Goal: Register for event/course

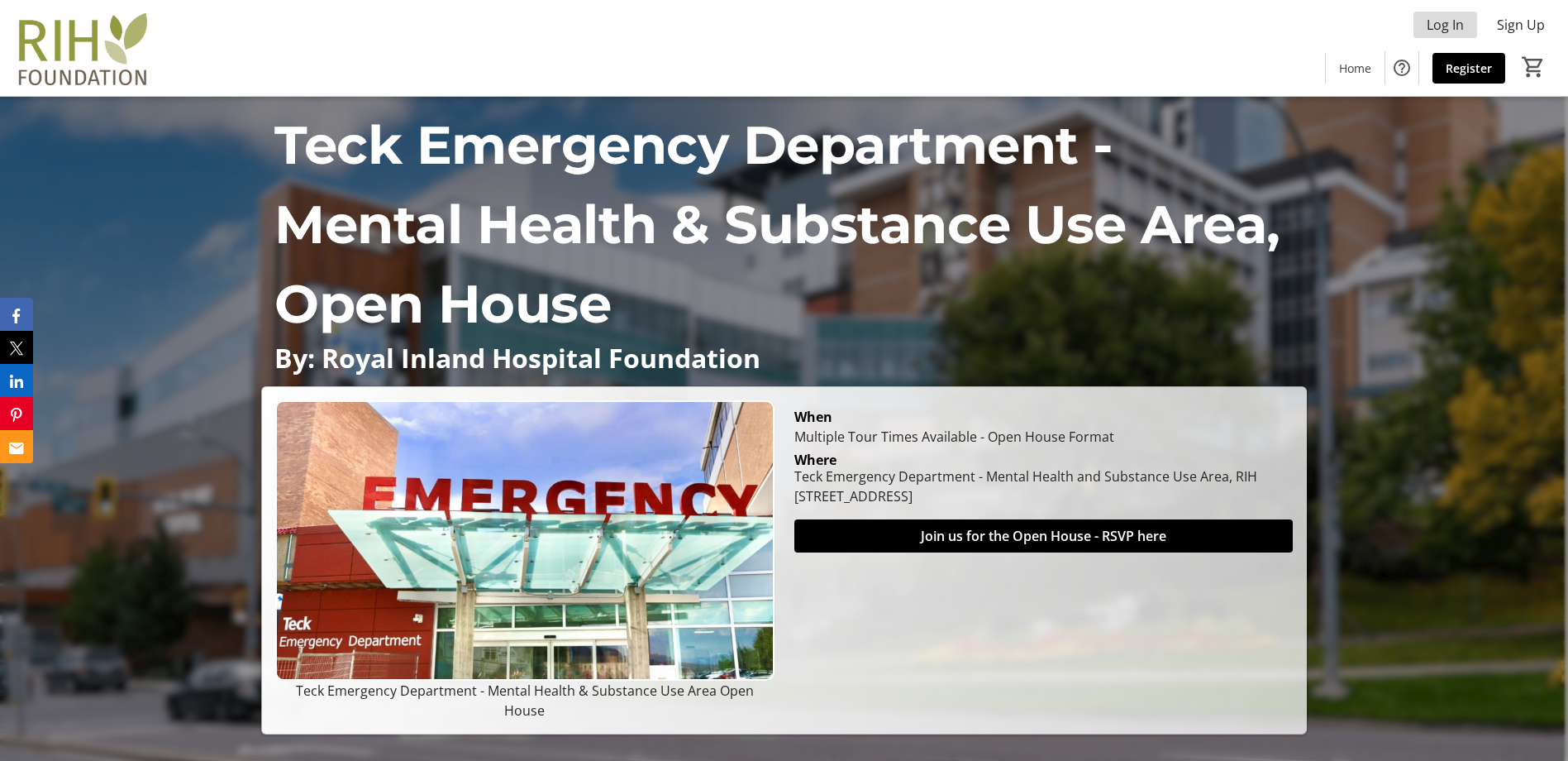
click at [1452, 23] on span "Log In" at bounding box center [1445, 25] width 37 height 20
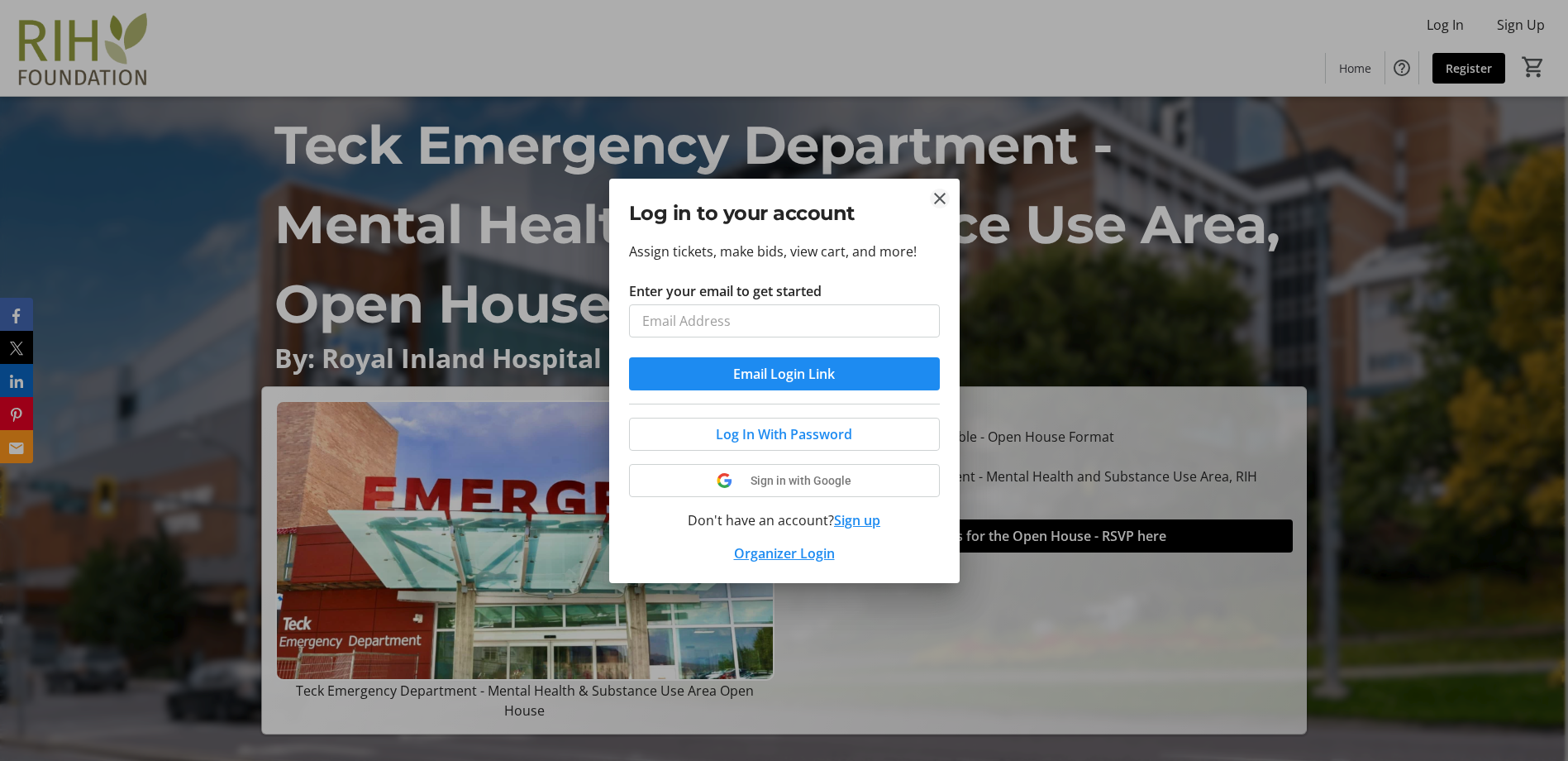
click at [941, 198] on mat-icon "Close" at bounding box center [940, 199] width 20 height 20
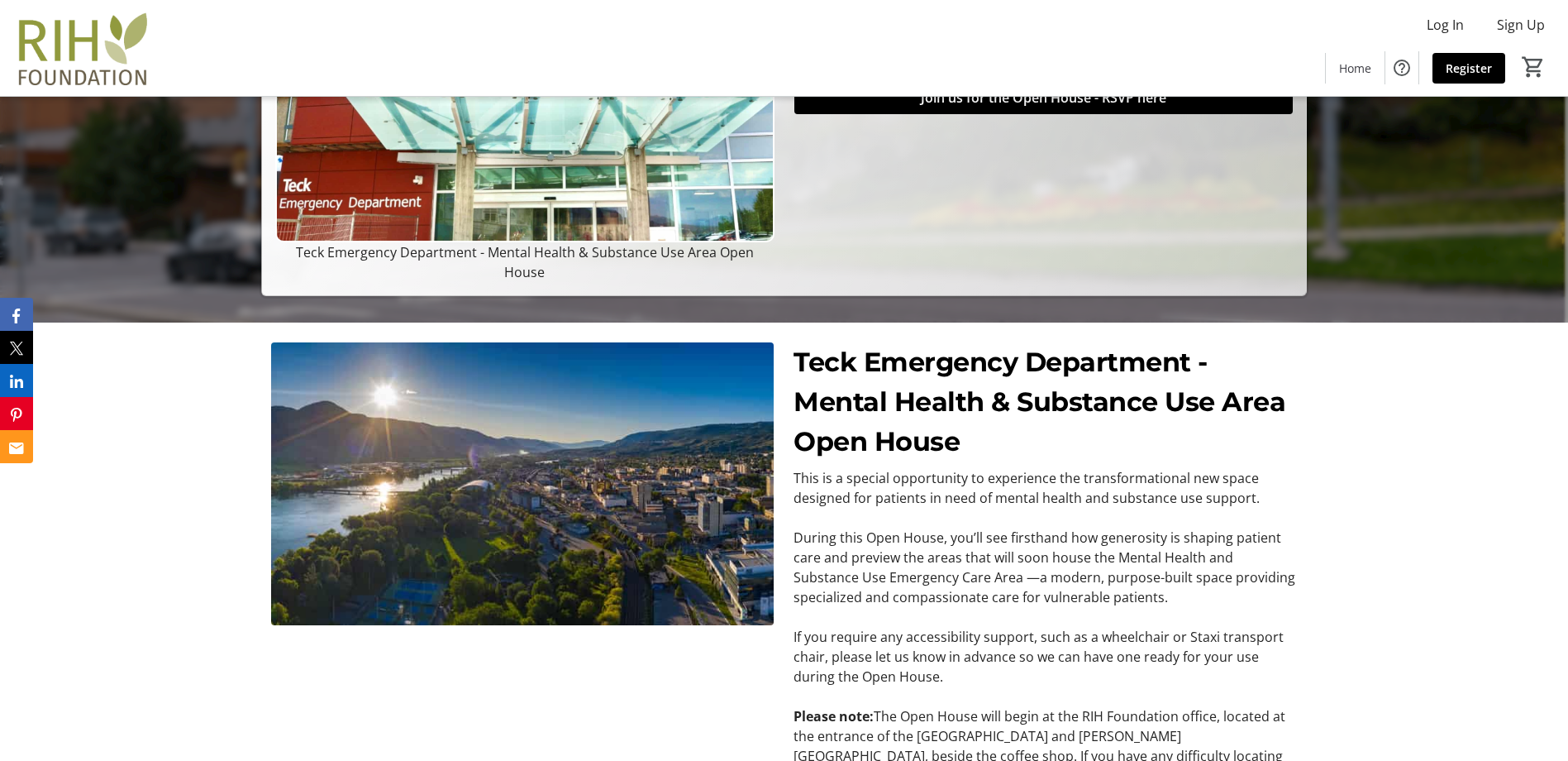
scroll to position [43, 0]
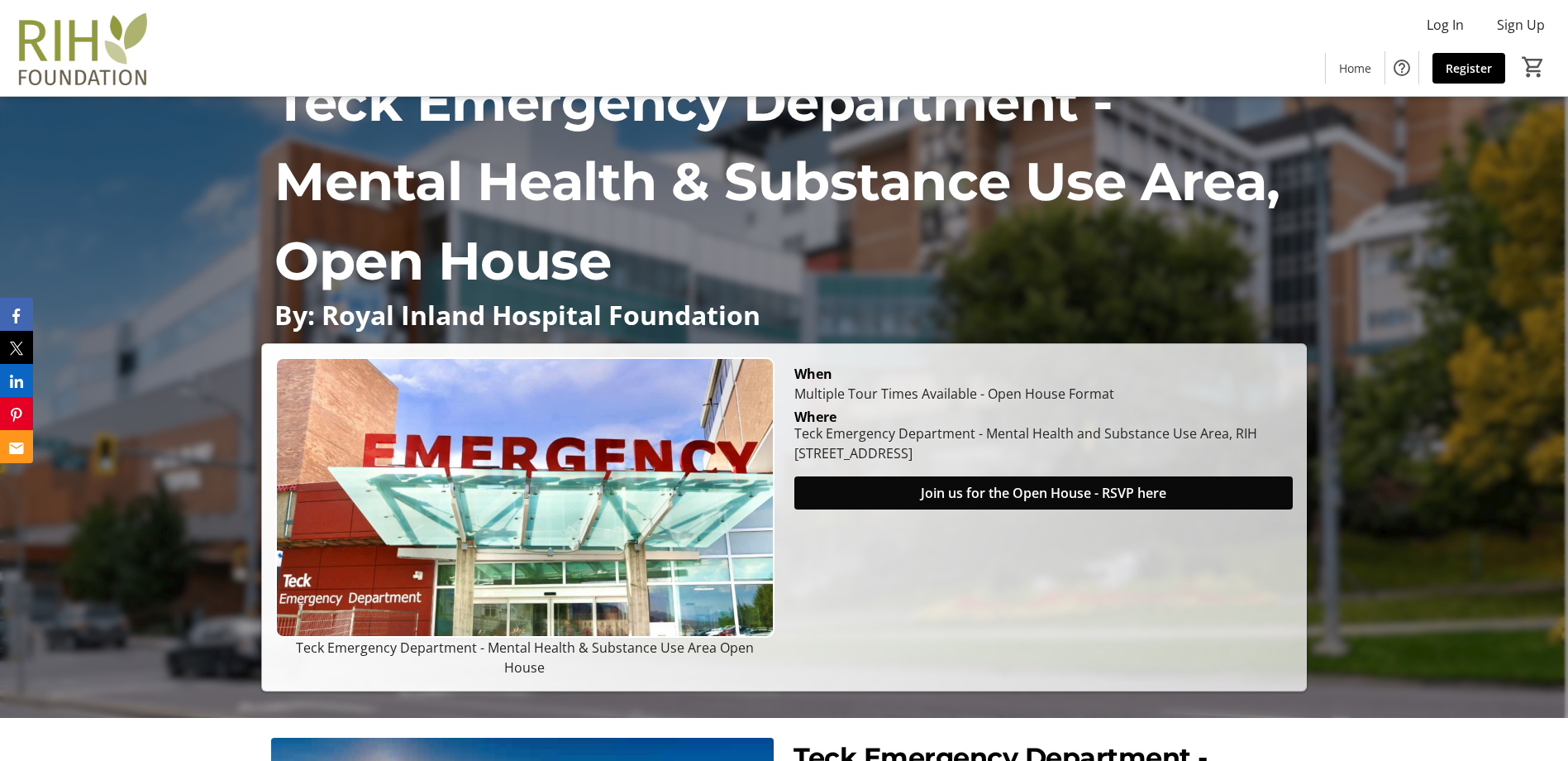
click at [1031, 503] on span "Join us for the Open House - RSVP here" at bounding box center [1043, 493] width 246 height 20
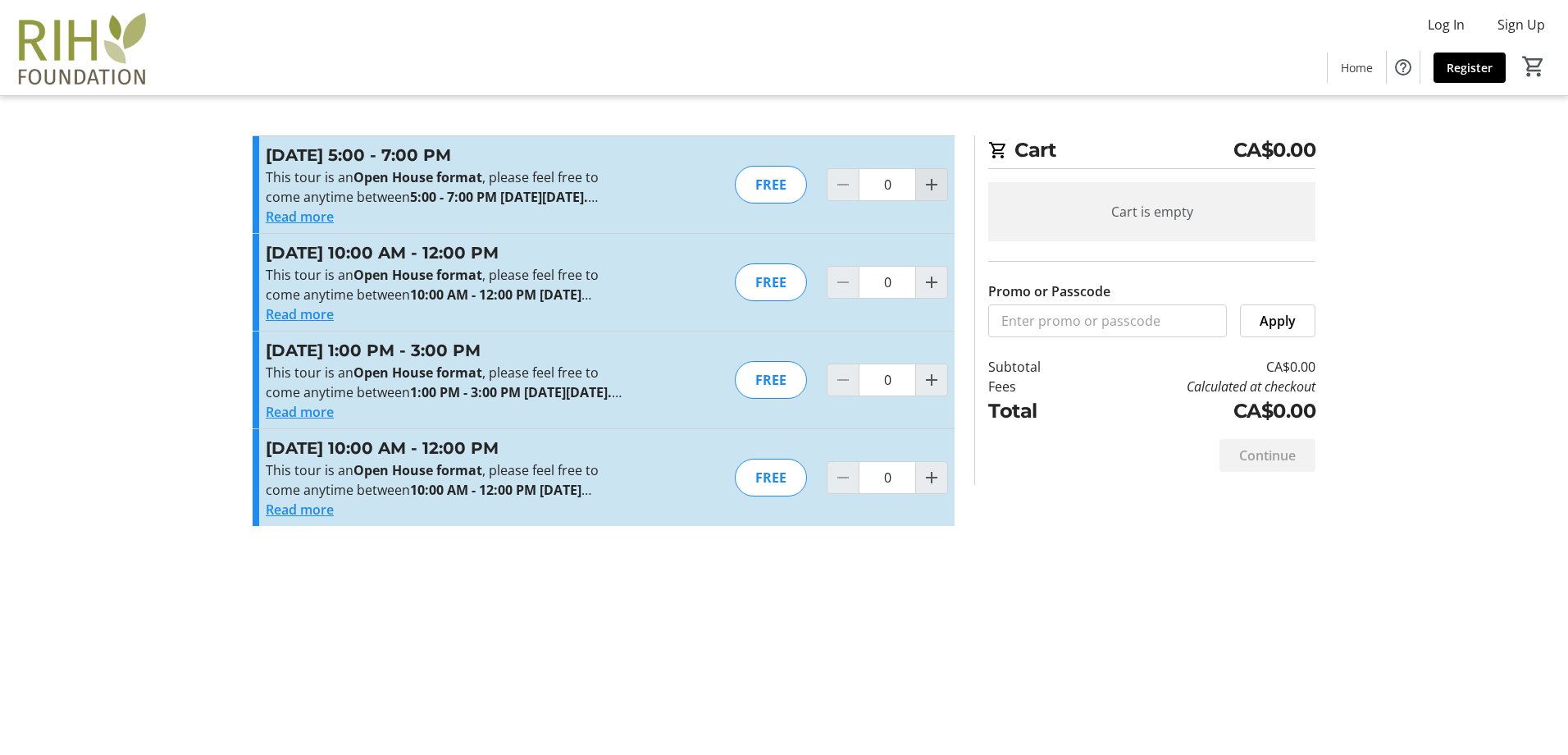
click at [930, 185] on mat-icon "Increment by one" at bounding box center [932, 185] width 20 height 20
type input "1"
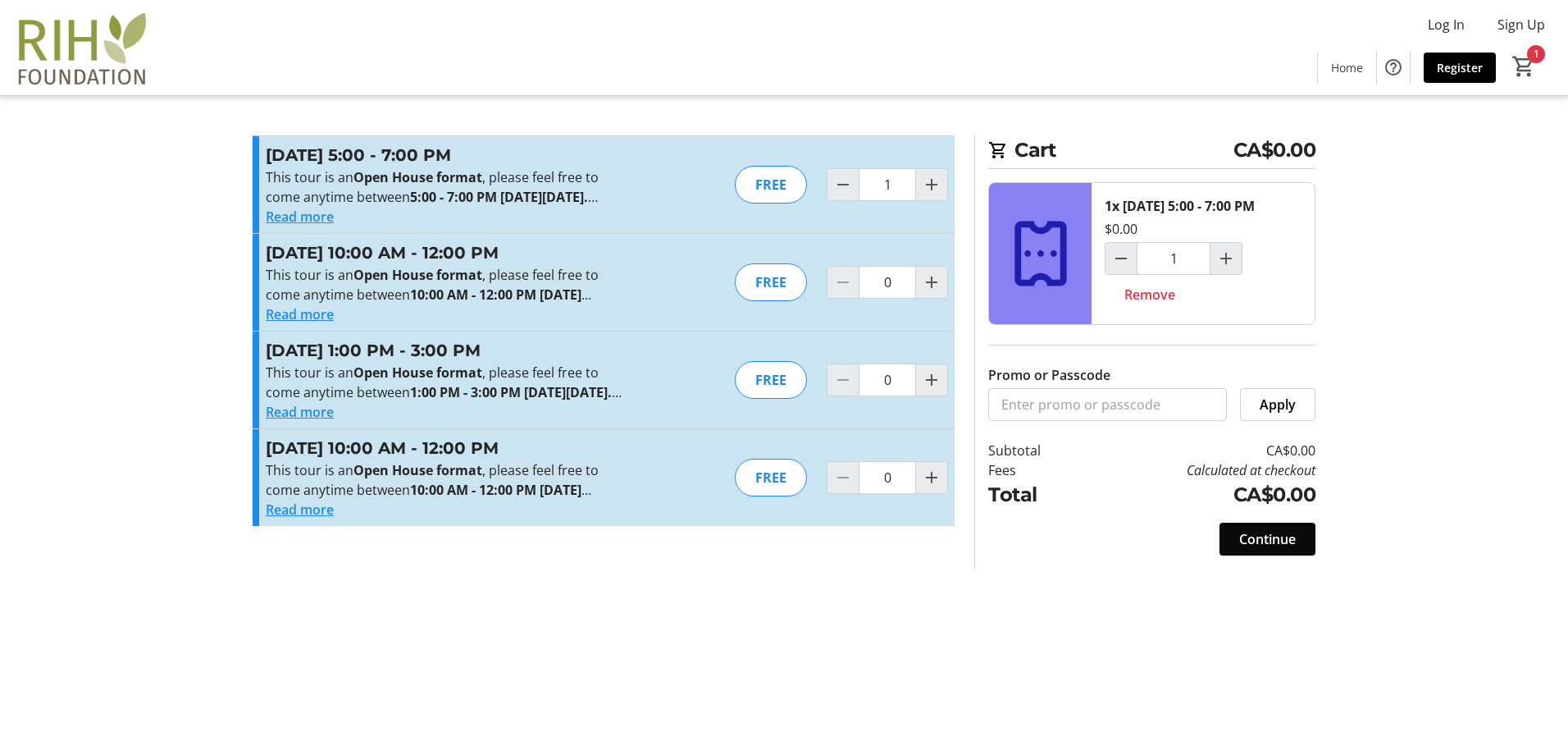
click at [1287, 548] on span "Continue" at bounding box center [1267, 539] width 57 height 20
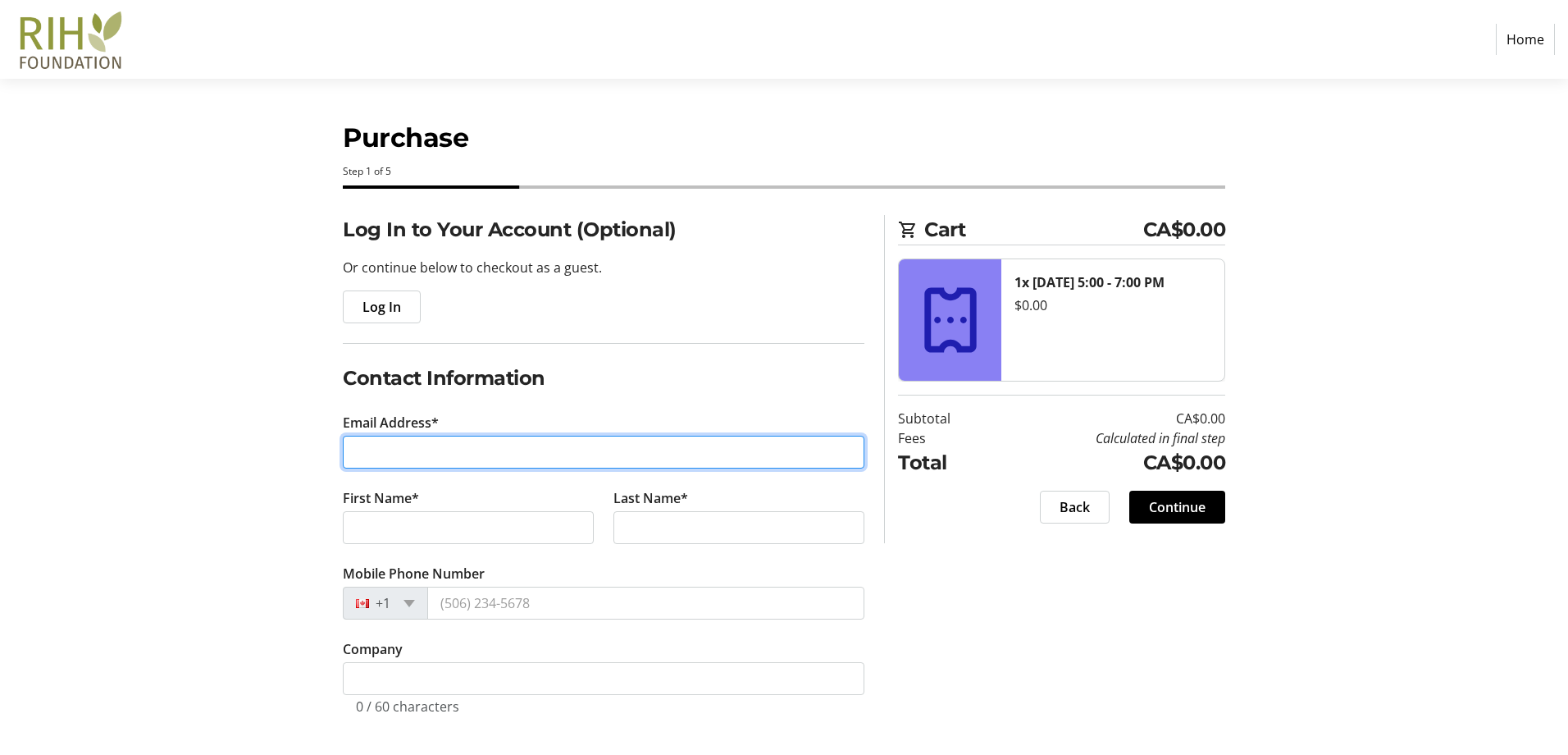
click at [476, 453] on input "Email Address*" at bounding box center [603, 452] width 522 height 33
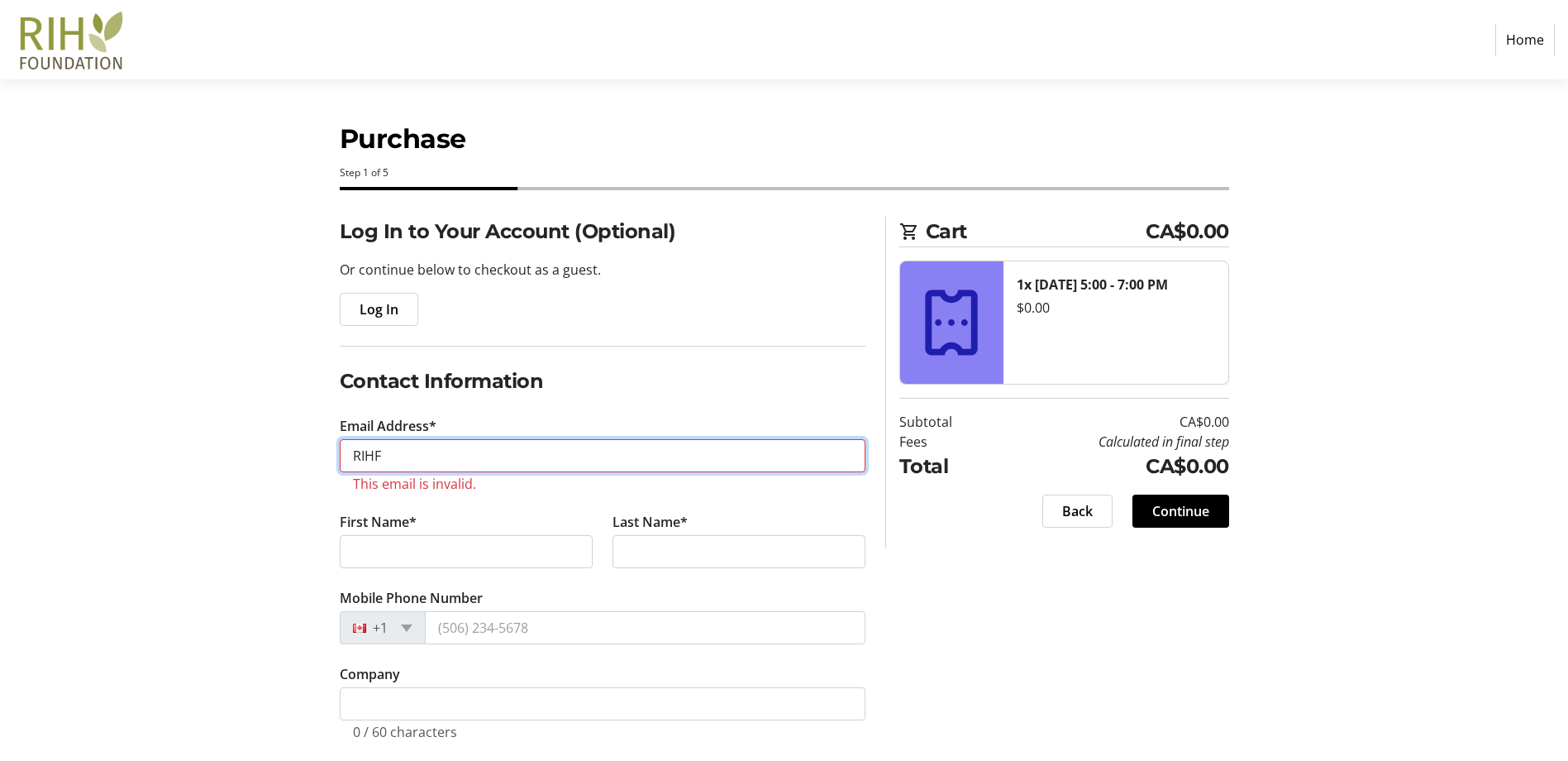
drag, startPoint x: 398, startPoint y: 460, endPoint x: 265, endPoint y: 440, distance: 134.5
click at [265, 440] on div "Log In to Your Account (Optional) Or continue below to checkout as a guest. Log…" at bounding box center [784, 498] width 1091 height 563
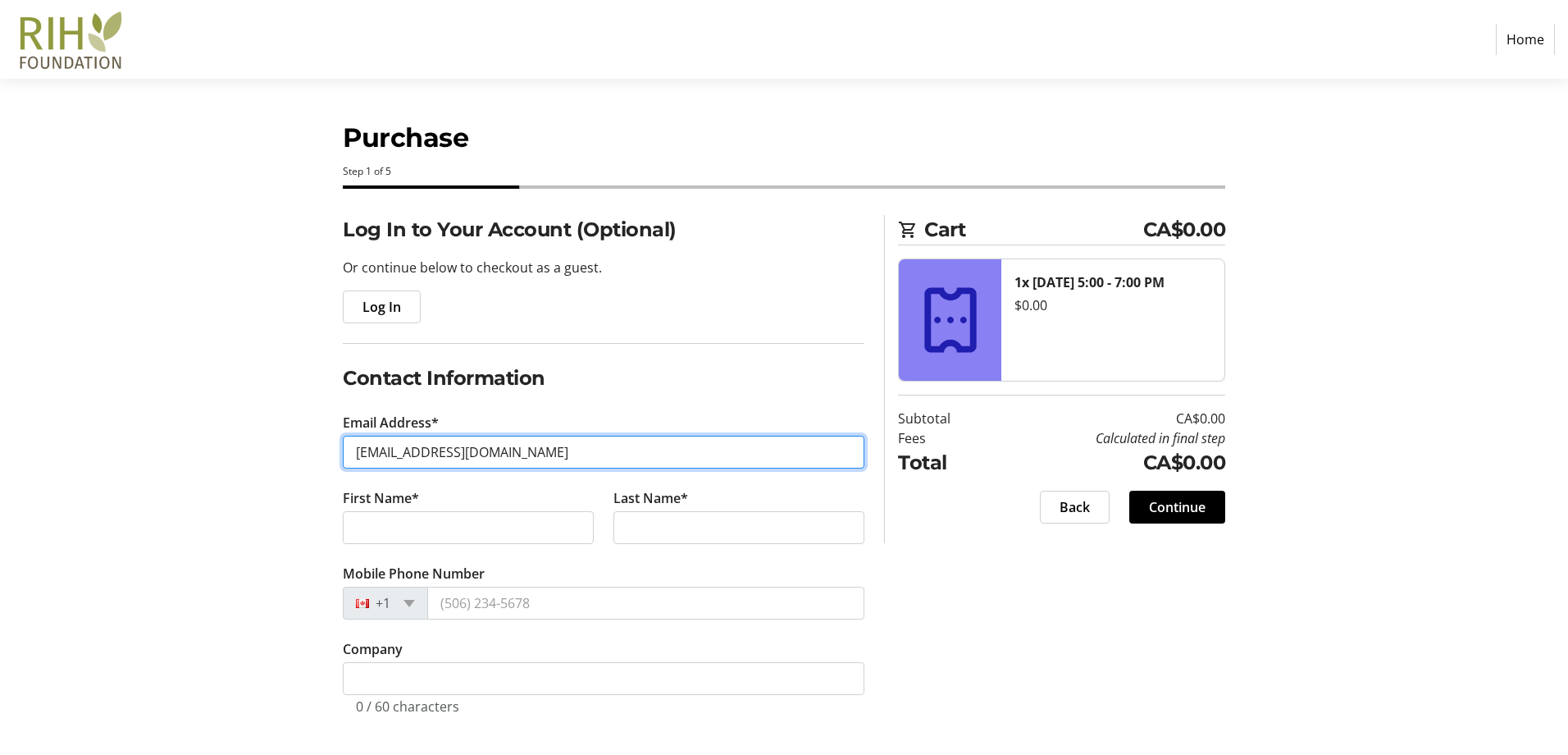
type input "[EMAIL_ADDRESS][DOMAIN_NAME]"
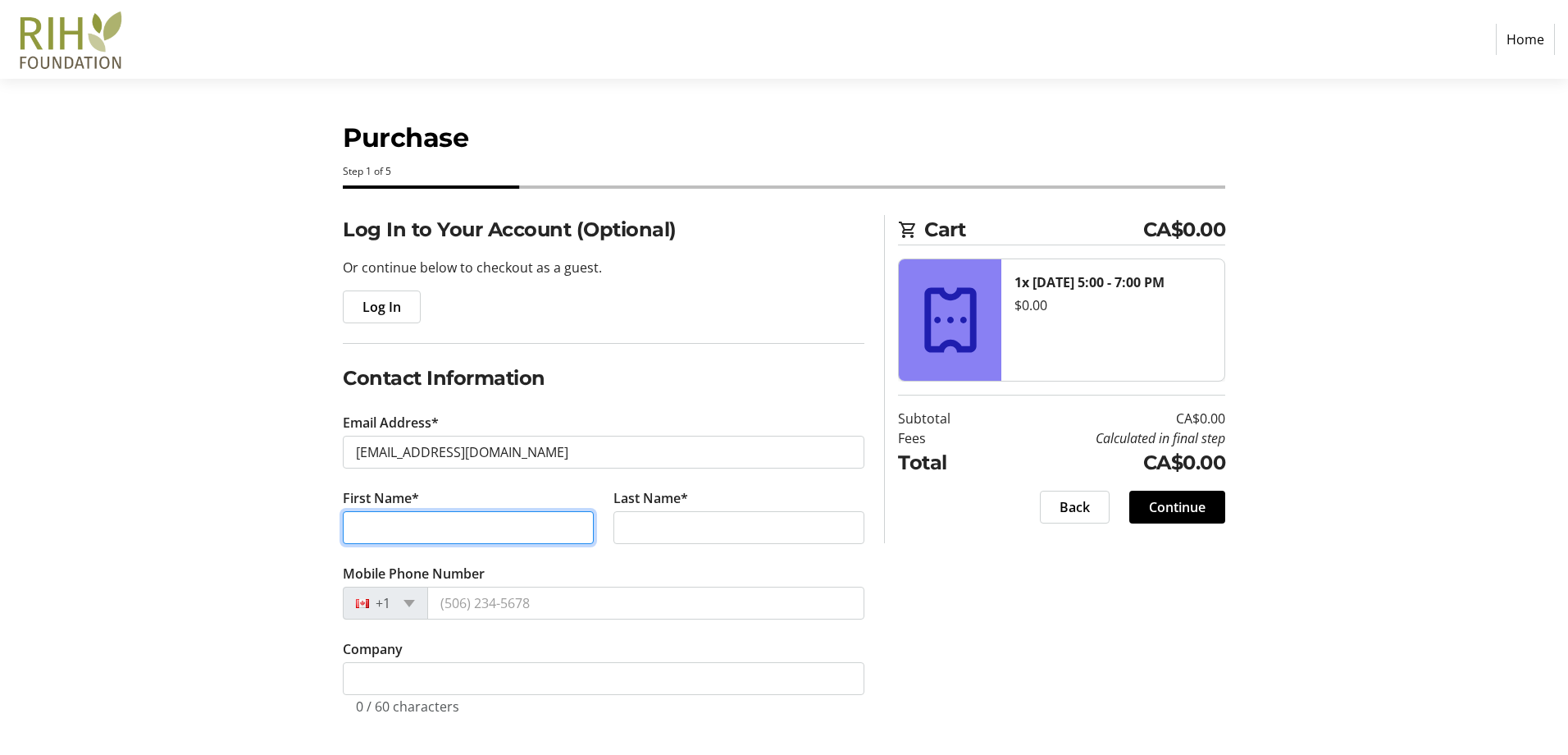
click at [431, 536] on input "First Name*" at bounding box center [468, 527] width 251 height 33
type input "[PERSON_NAME]"
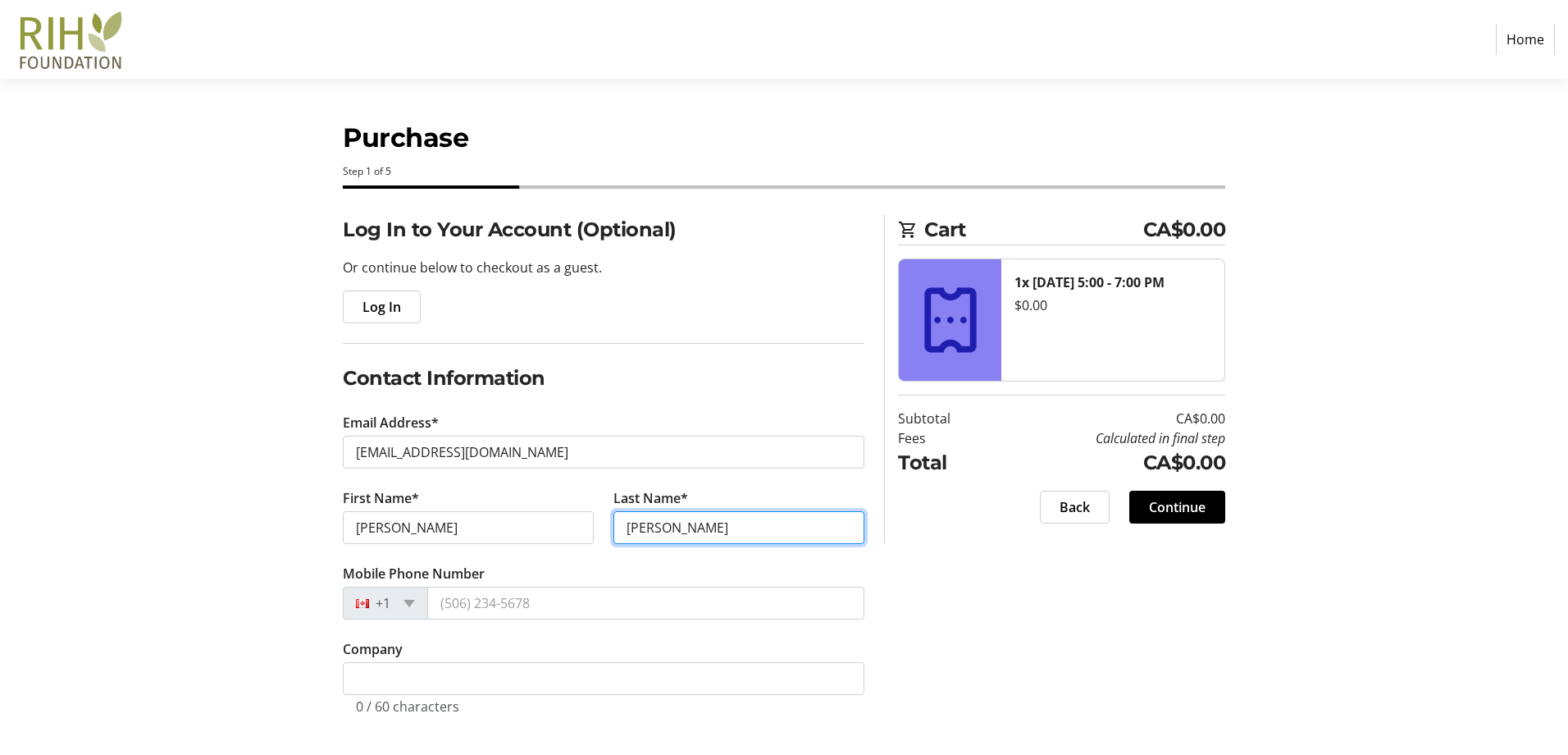
type input "[PERSON_NAME]"
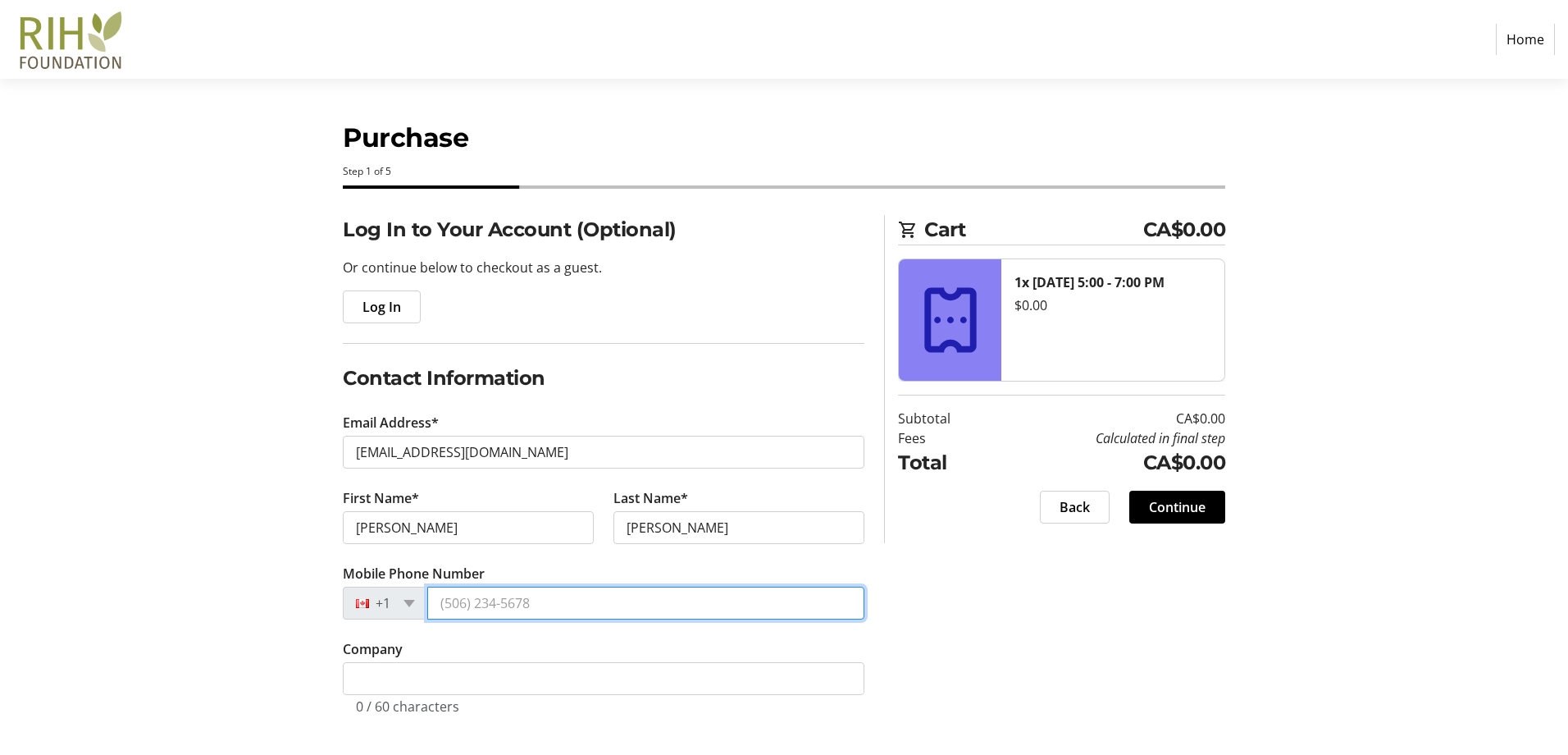
click at [513, 600] on input "Mobile Phone Number" at bounding box center [646, 603] width 437 height 33
type input "[PHONE_NUMBER]"
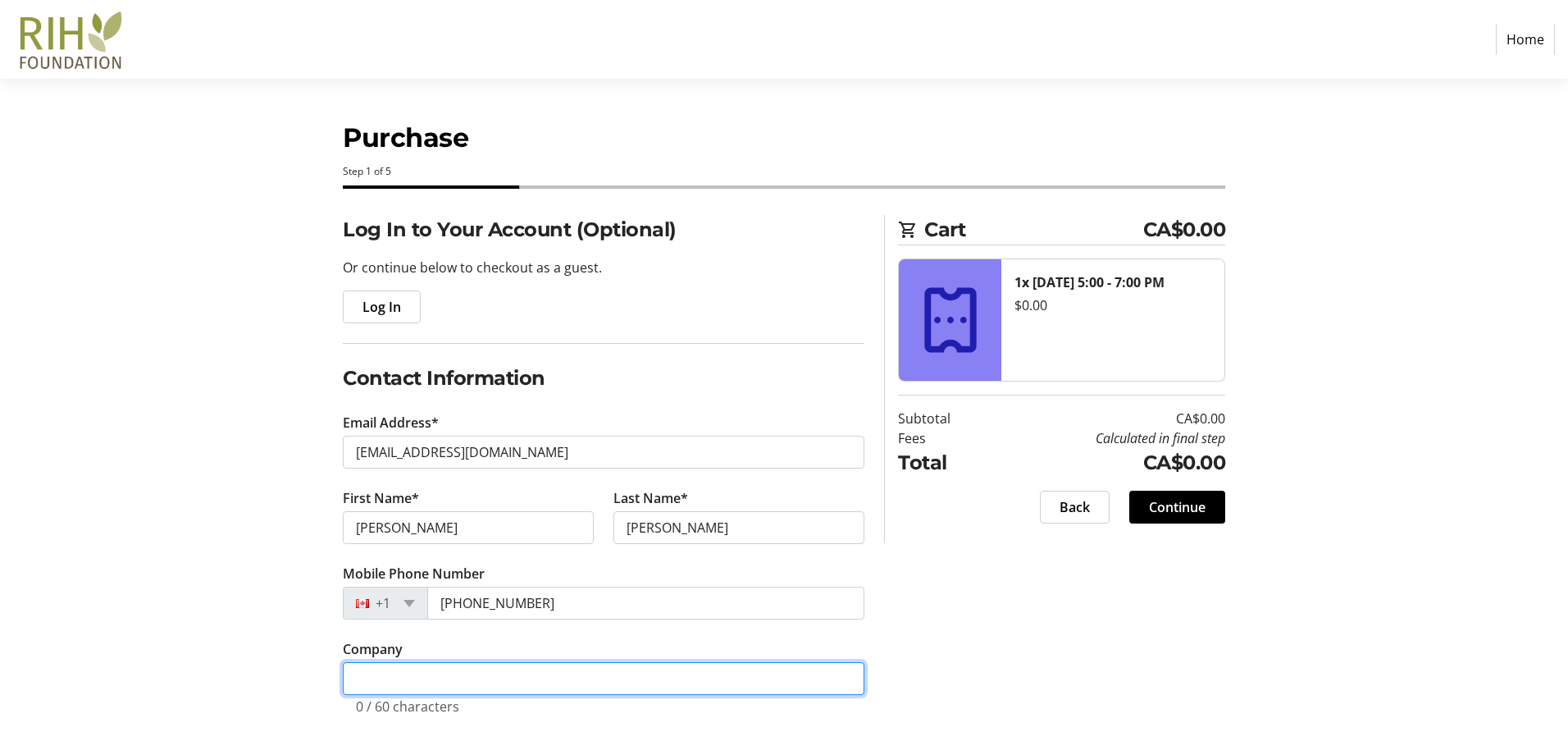
click at [546, 675] on input "Company" at bounding box center [603, 678] width 522 height 33
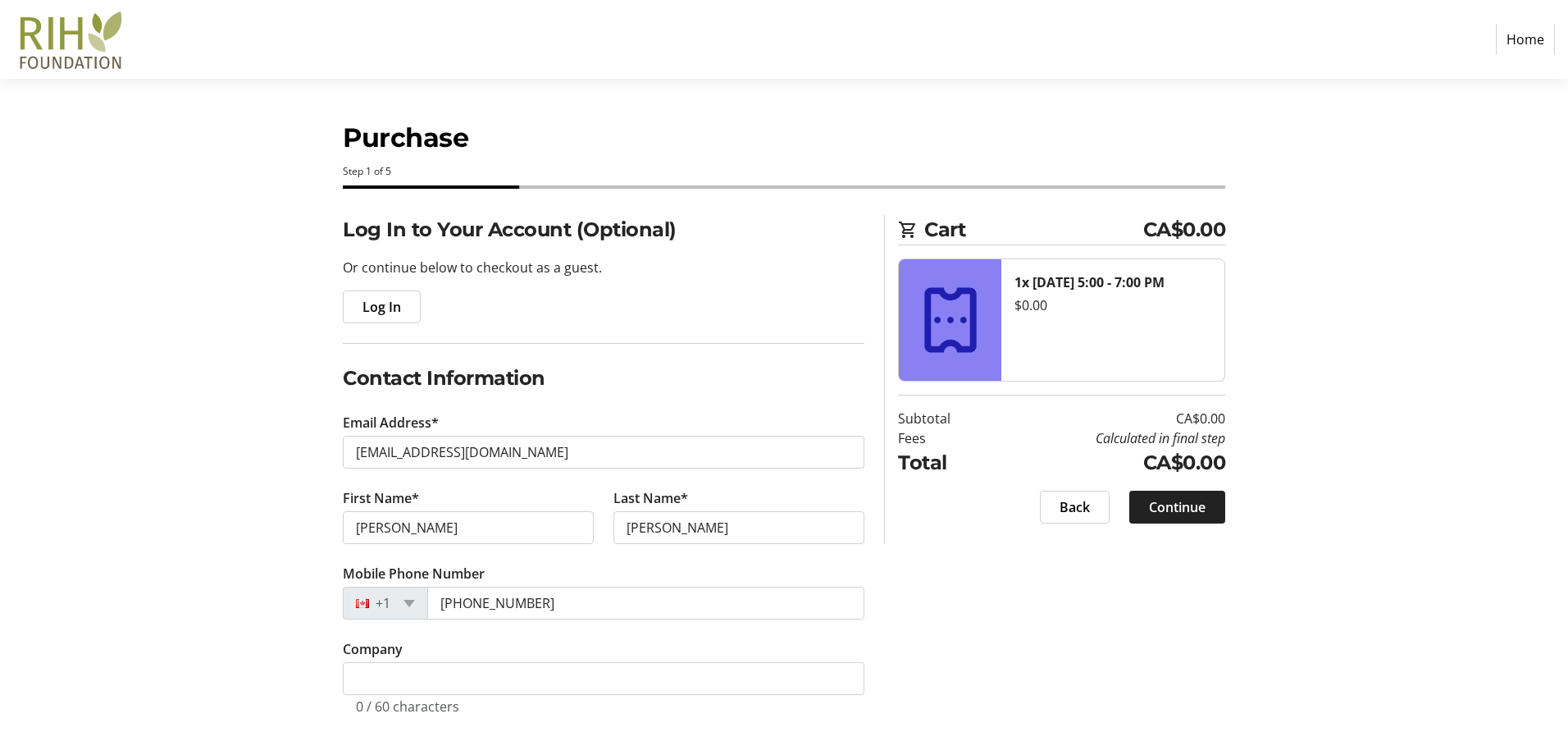
click at [1180, 507] on span "Continue" at bounding box center [1177, 507] width 57 height 20
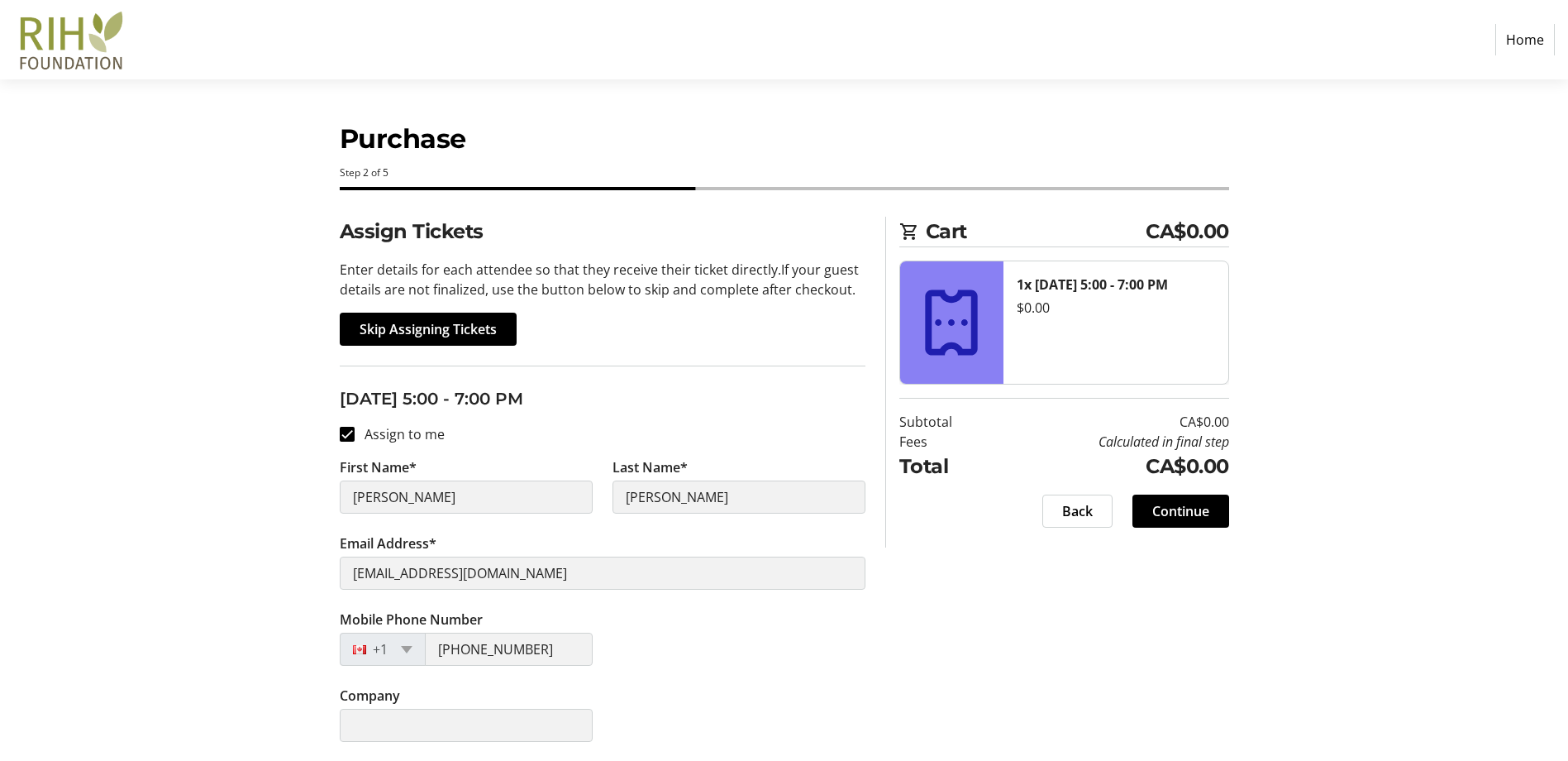
scroll to position [1, 0]
click at [1171, 519] on span "Continue" at bounding box center [1180, 510] width 57 height 20
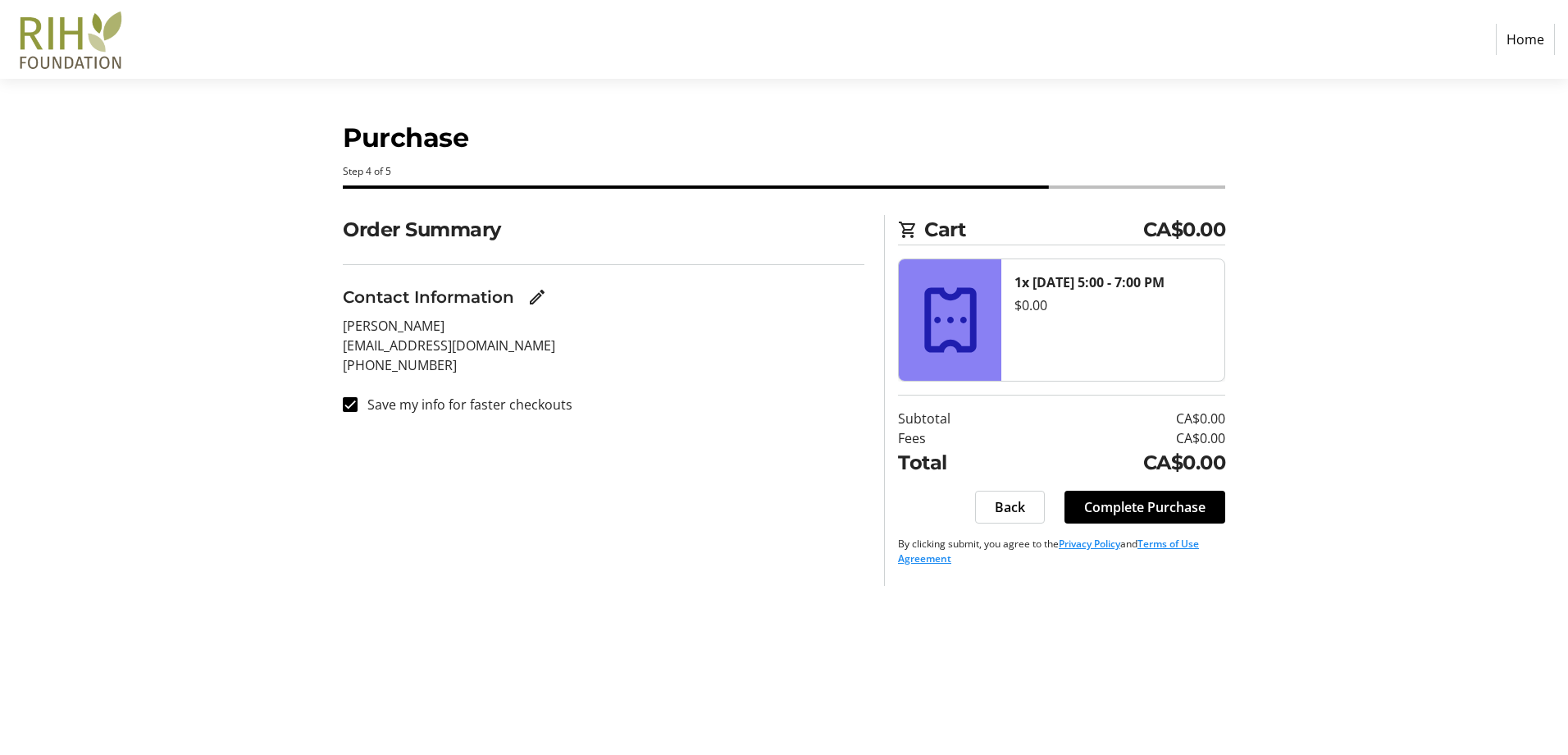
click at [1162, 515] on span "Complete Purchase" at bounding box center [1145, 507] width 122 height 20
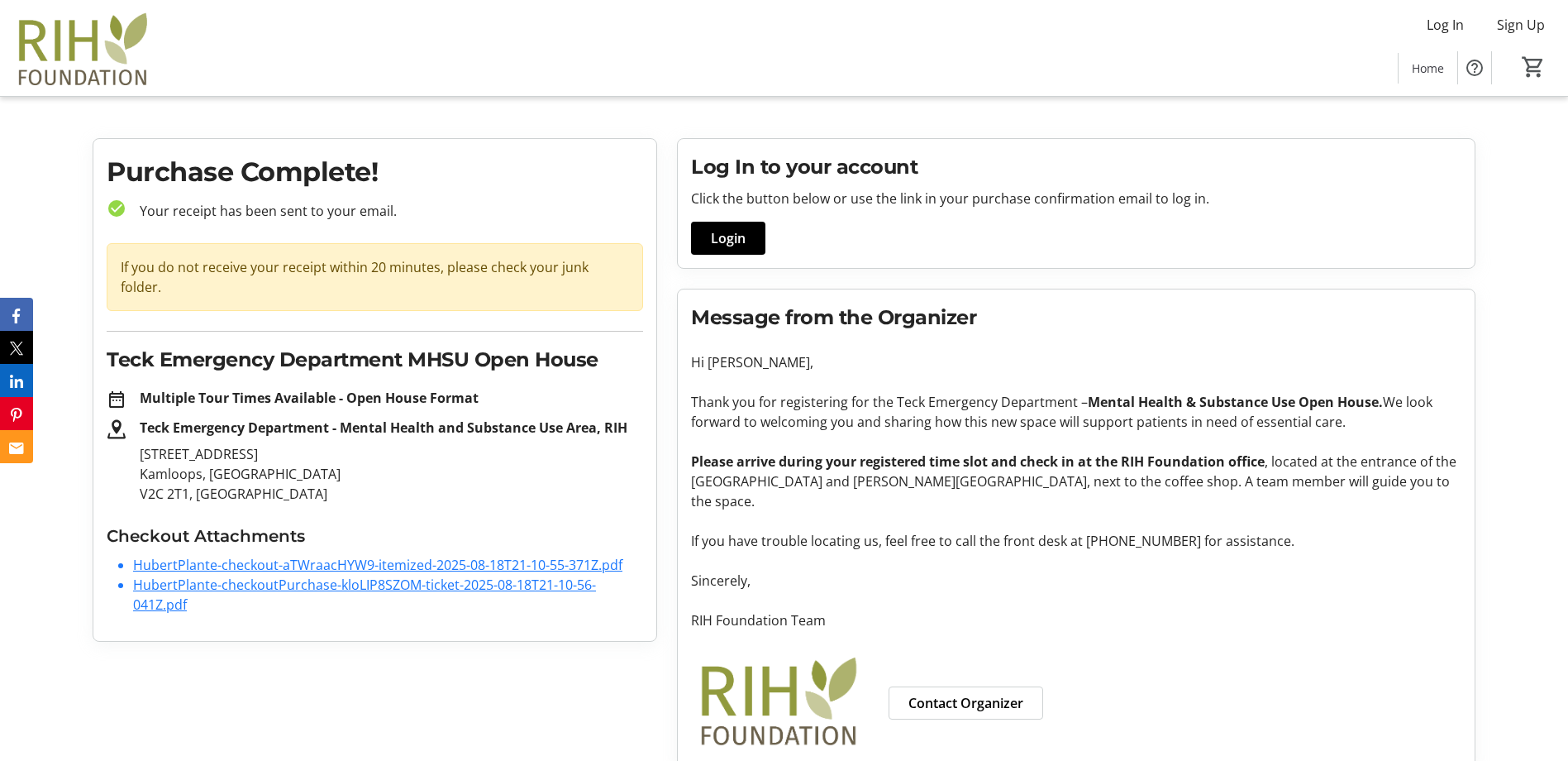
scroll to position [16, 0]
